Goal: Task Accomplishment & Management: Complete application form

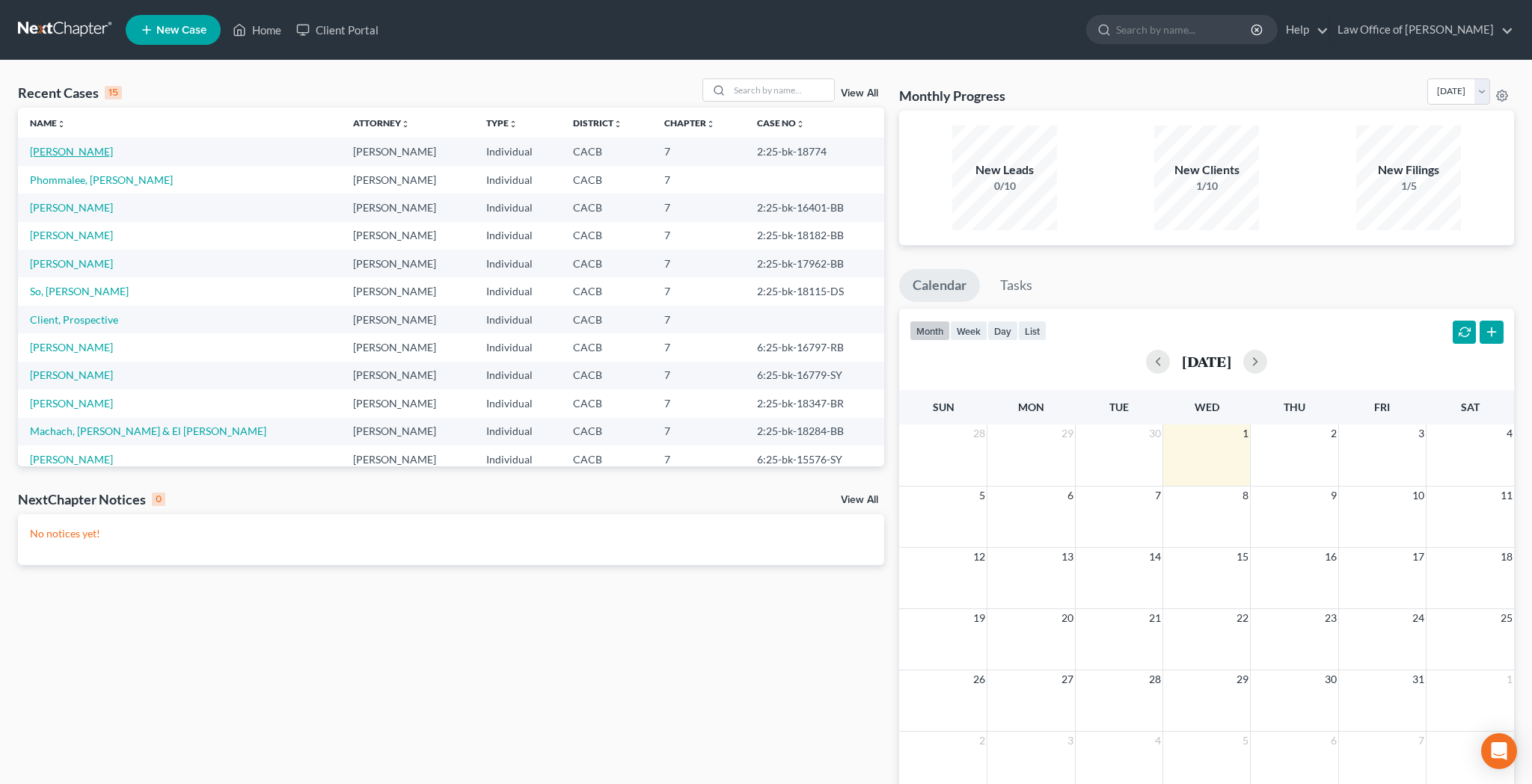
click at [64, 151] on link "[PERSON_NAME]" at bounding box center [72, 151] width 83 height 13
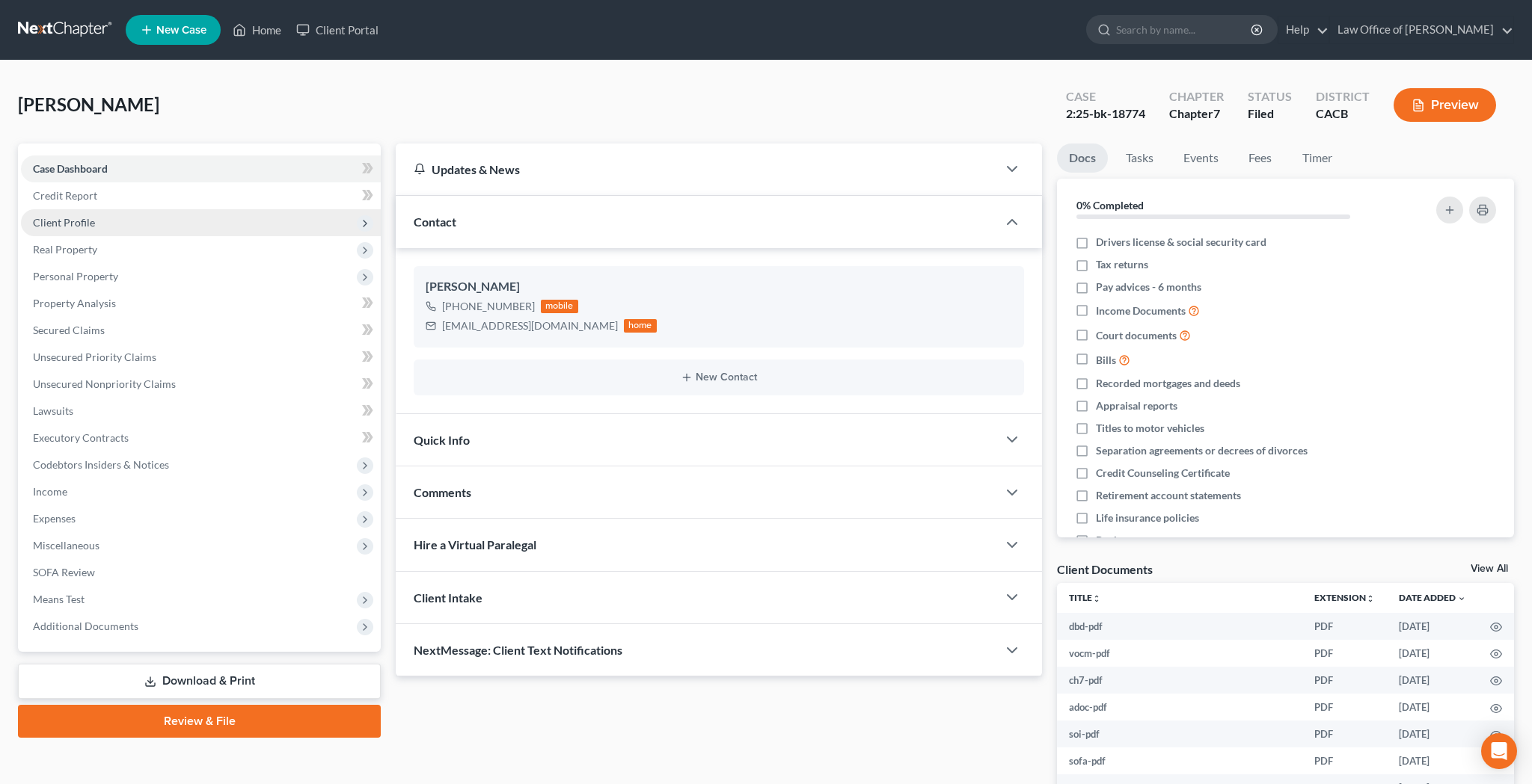
click at [116, 226] on span "Client Profile" at bounding box center [201, 222] width 360 height 27
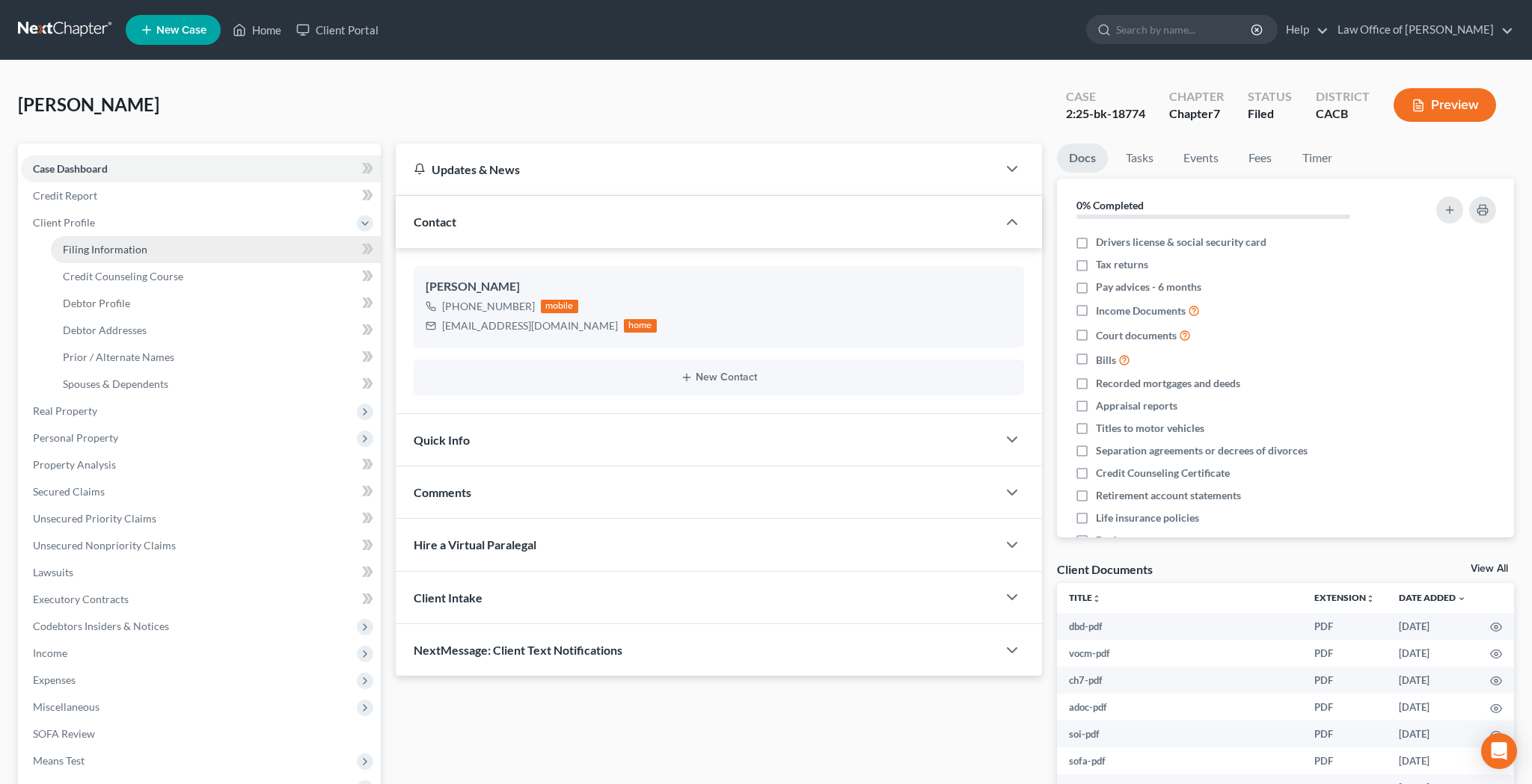
click at [117, 248] on span "Filing Information" at bounding box center [105, 249] width 84 height 13
select select "1"
select select "0"
select select "7"
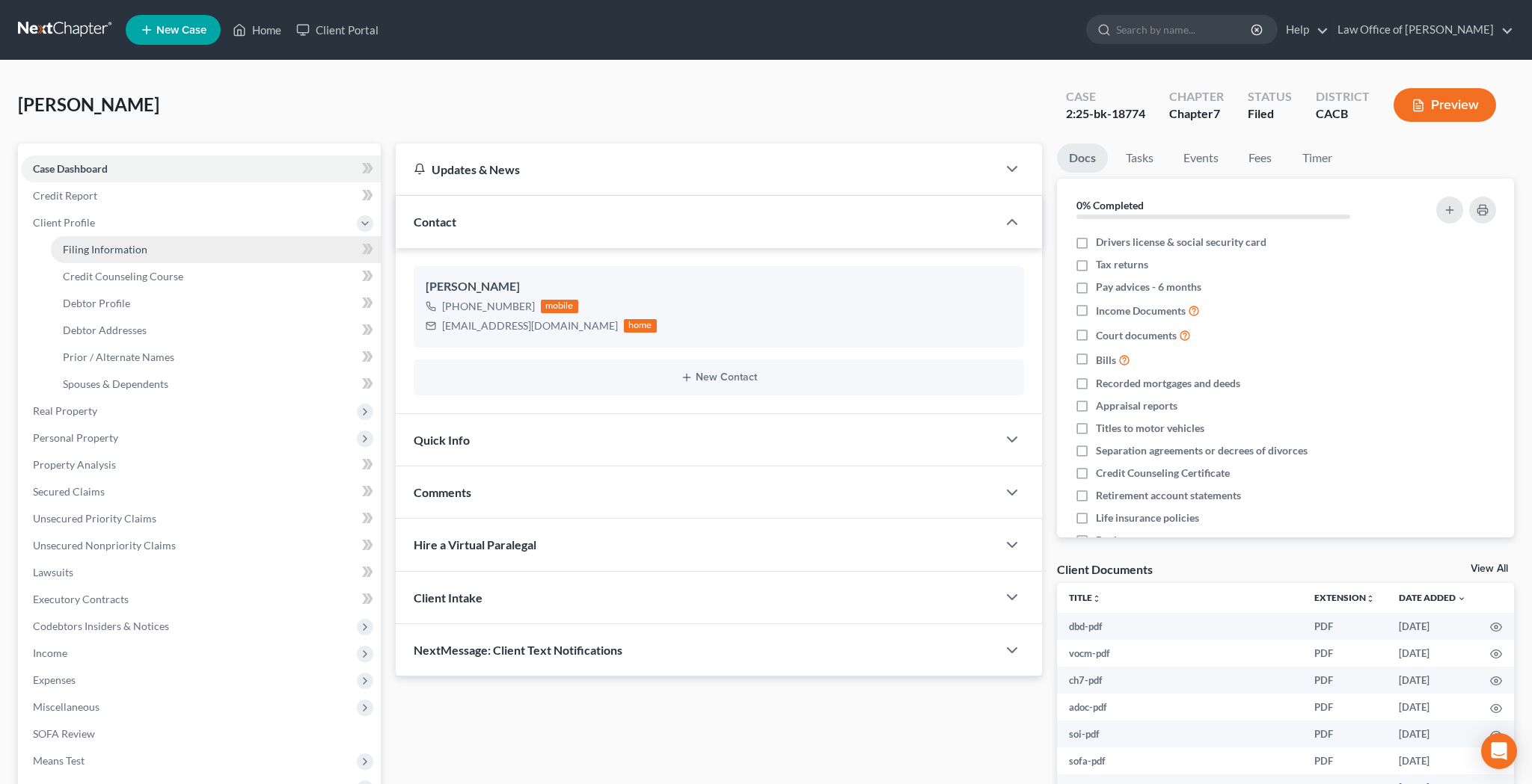
select select "0"
select select "4"
select select "0"
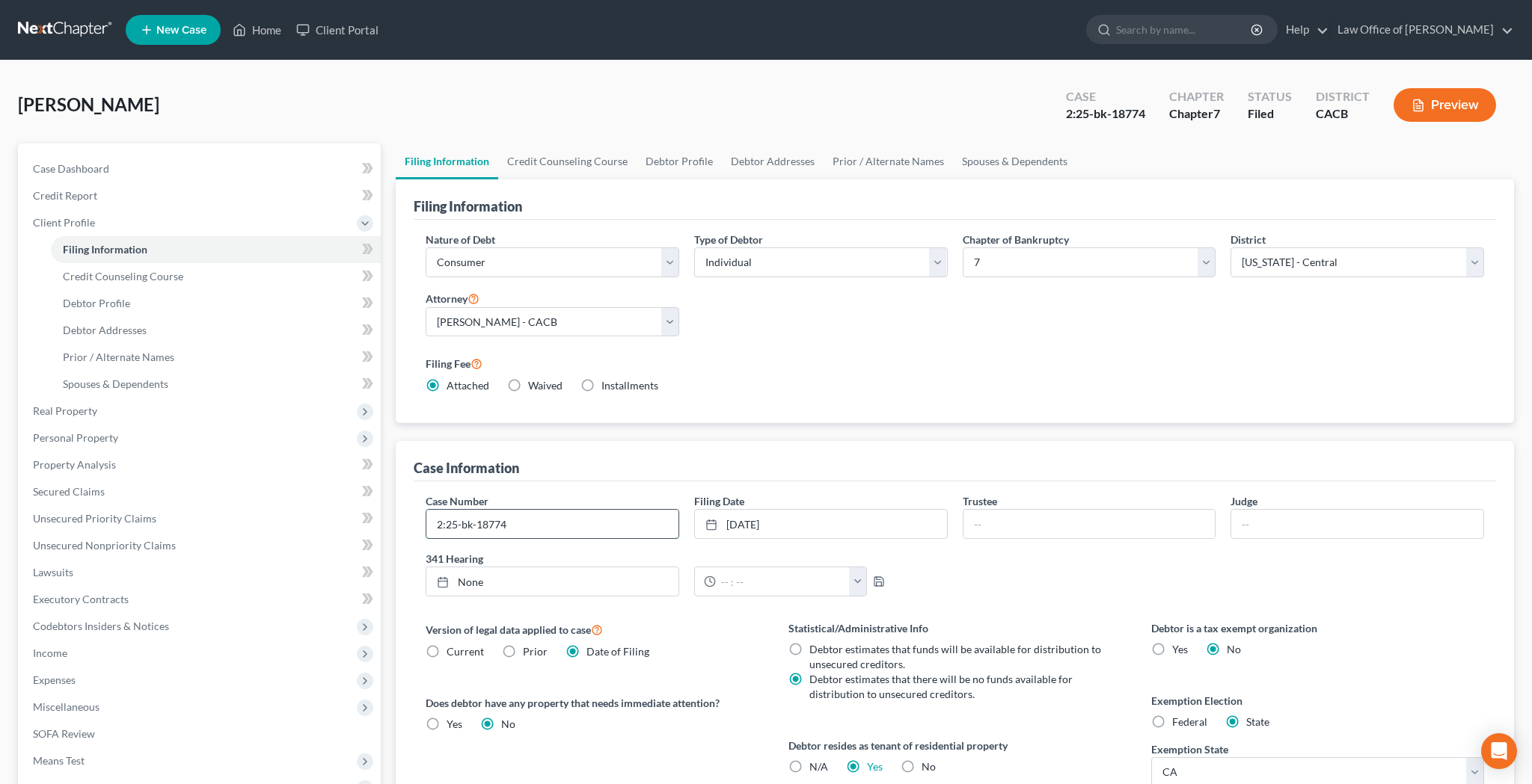
click at [578, 521] on input "2:25-bk-18774" at bounding box center [552, 524] width 252 height 28
type input "2:25-bk-18774-DS"
click at [273, 30] on link "Home" at bounding box center [256, 29] width 63 height 27
